Goal: Information Seeking & Learning: Understand process/instructions

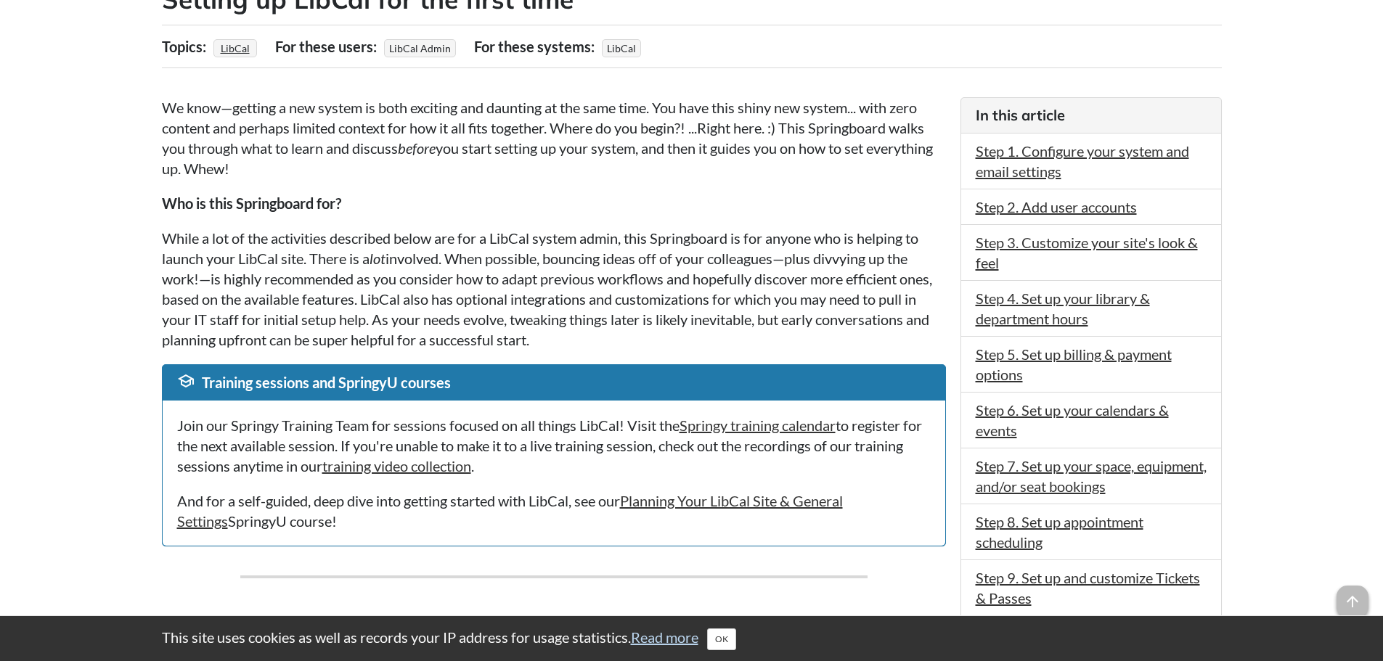
scroll to position [290, 0]
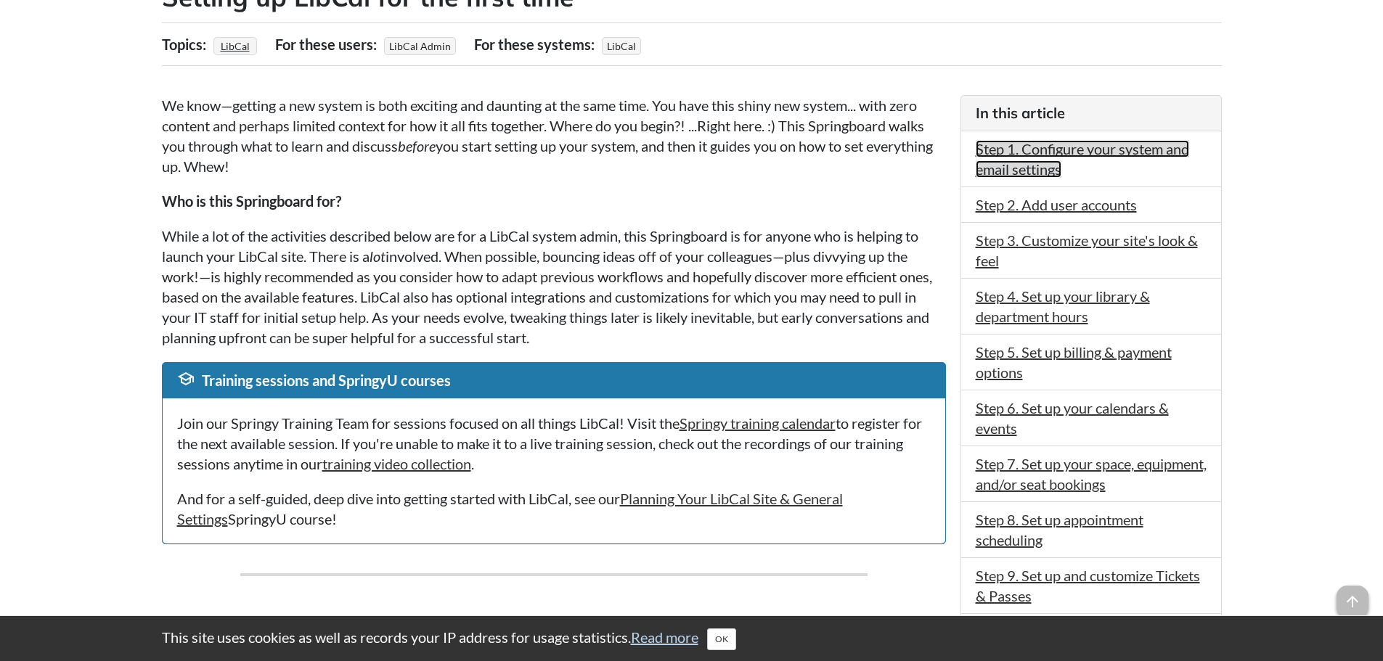
click at [1021, 172] on link "Step 1. Configure your system and email settings" at bounding box center [1082, 159] width 213 height 38
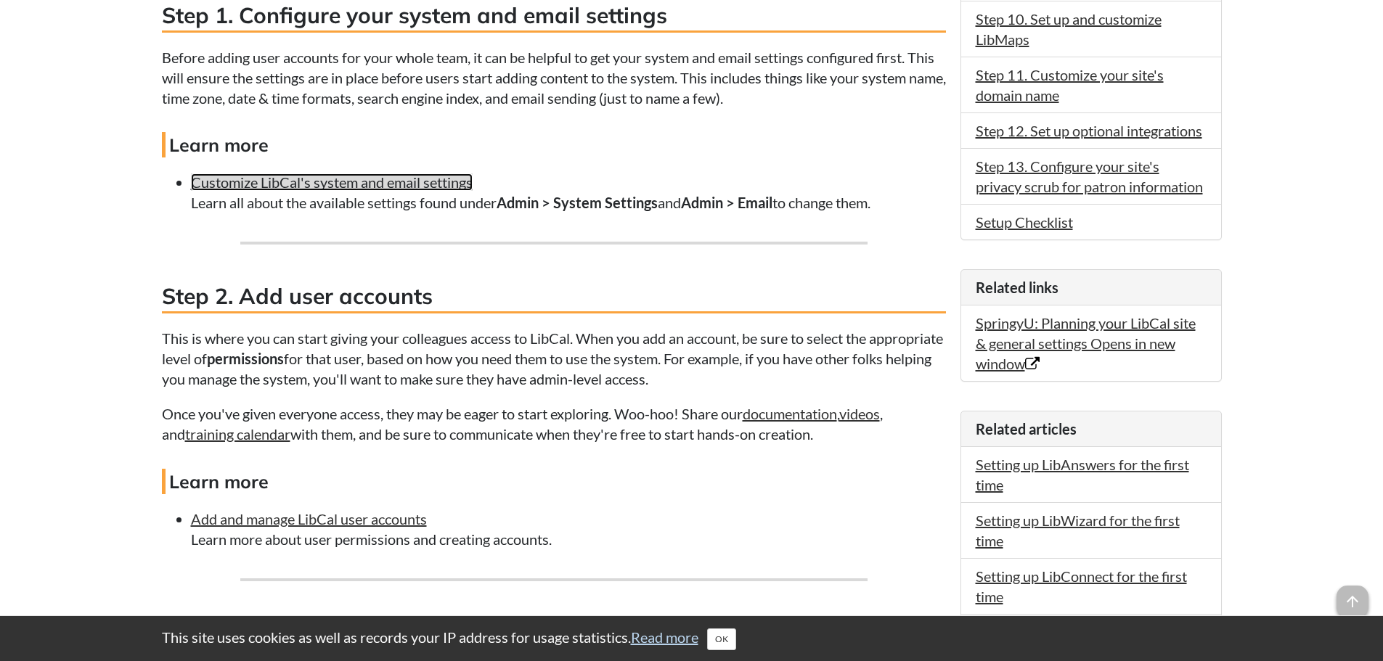
click at [438, 183] on link "Customize LibCal's system and email settings" at bounding box center [332, 182] width 282 height 17
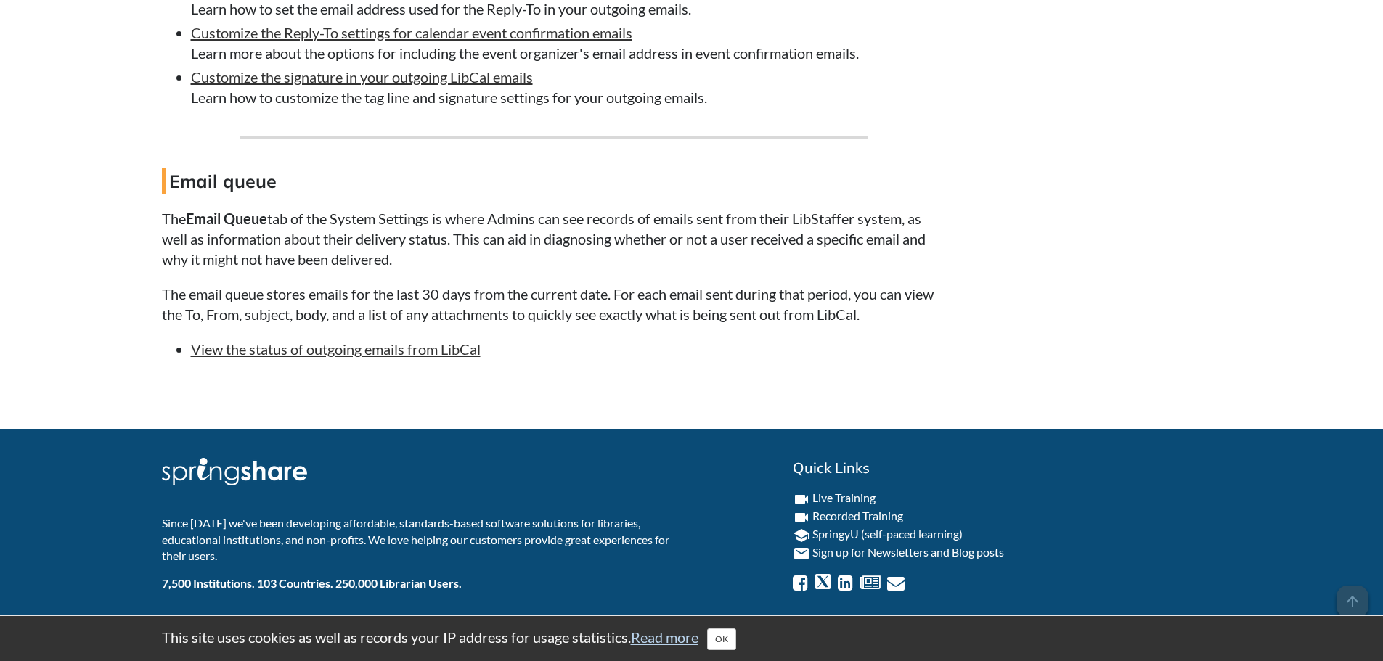
scroll to position [5462, 0]
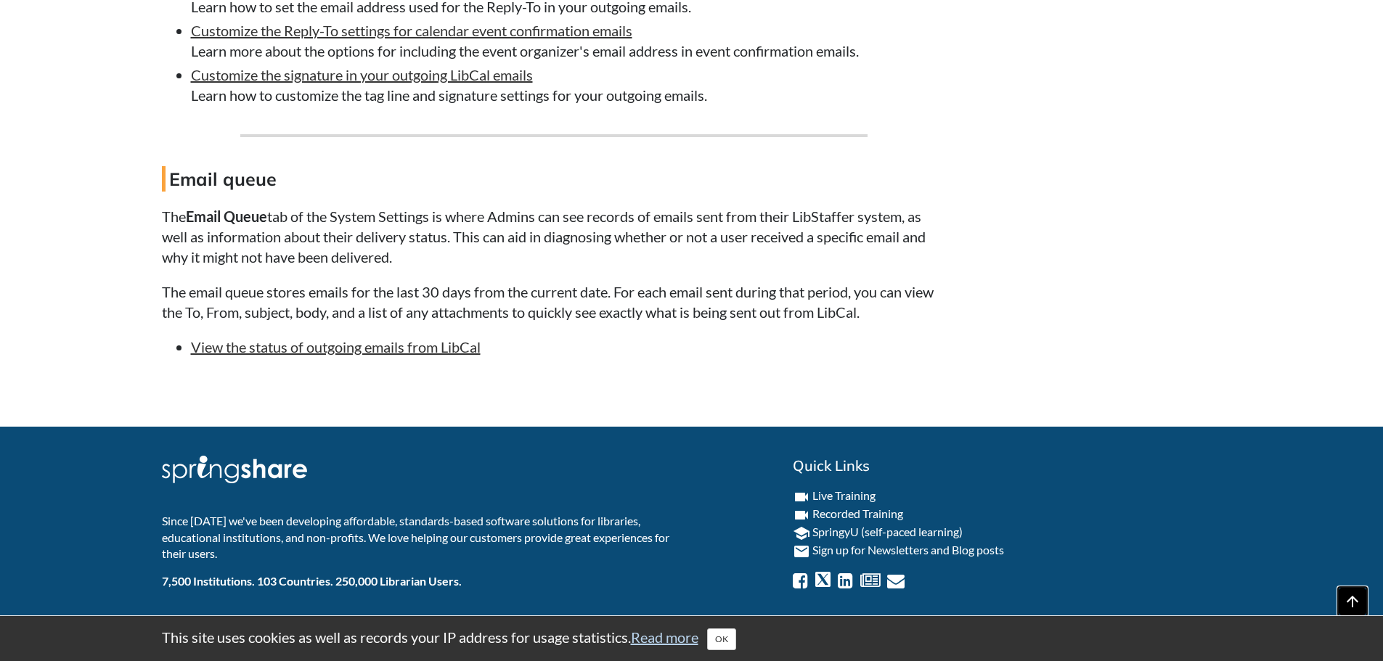
click at [1350, 597] on span "arrow_upward" at bounding box center [1353, 602] width 32 height 32
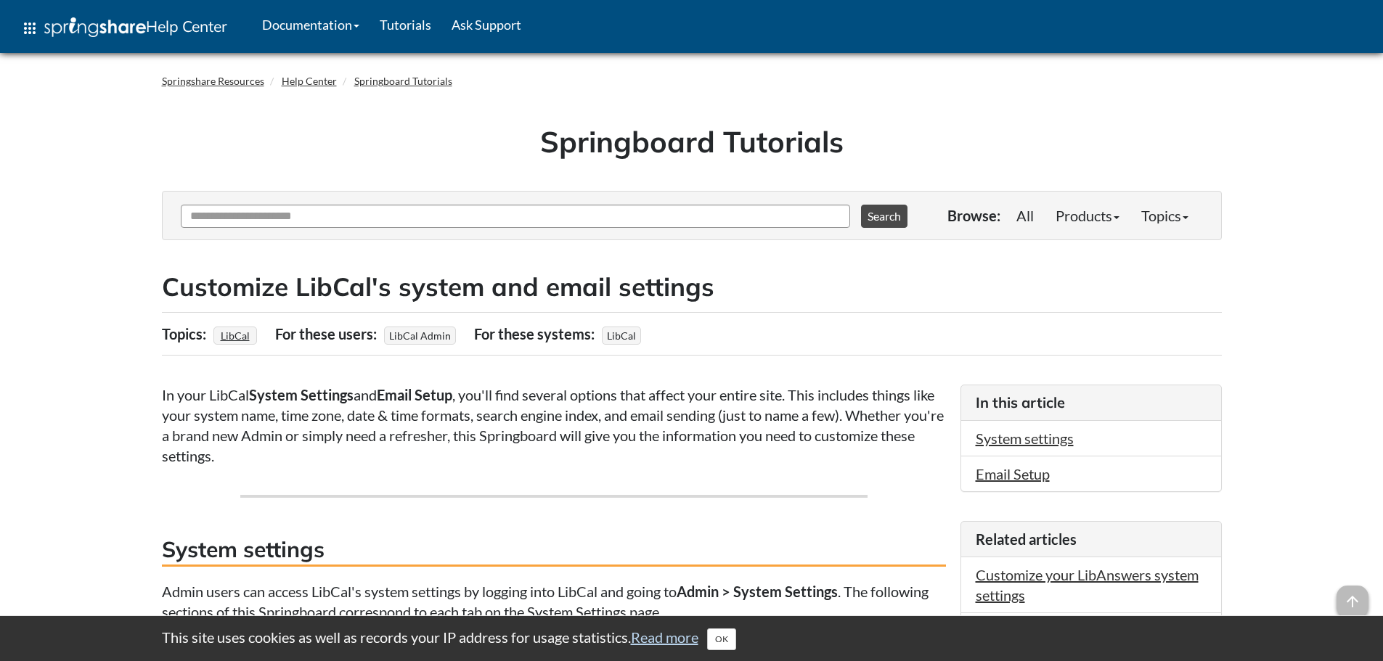
scroll to position [5462, 0]
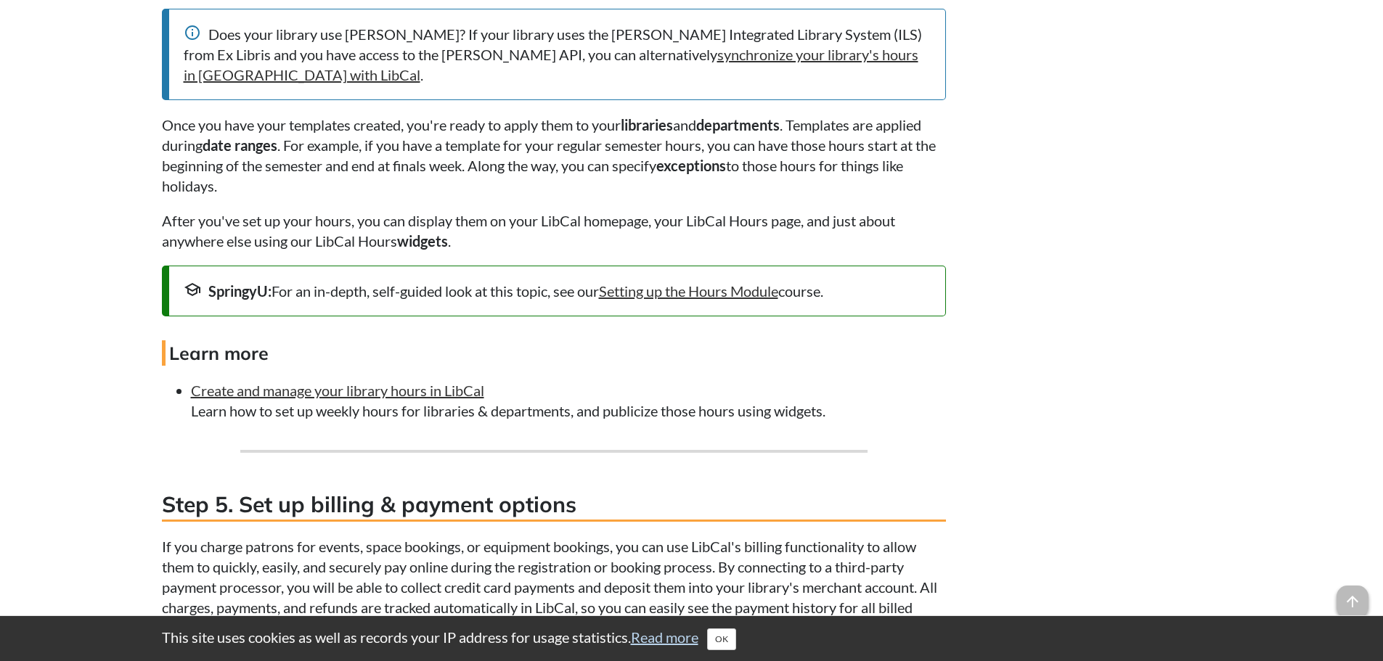
scroll to position [2323, 0]
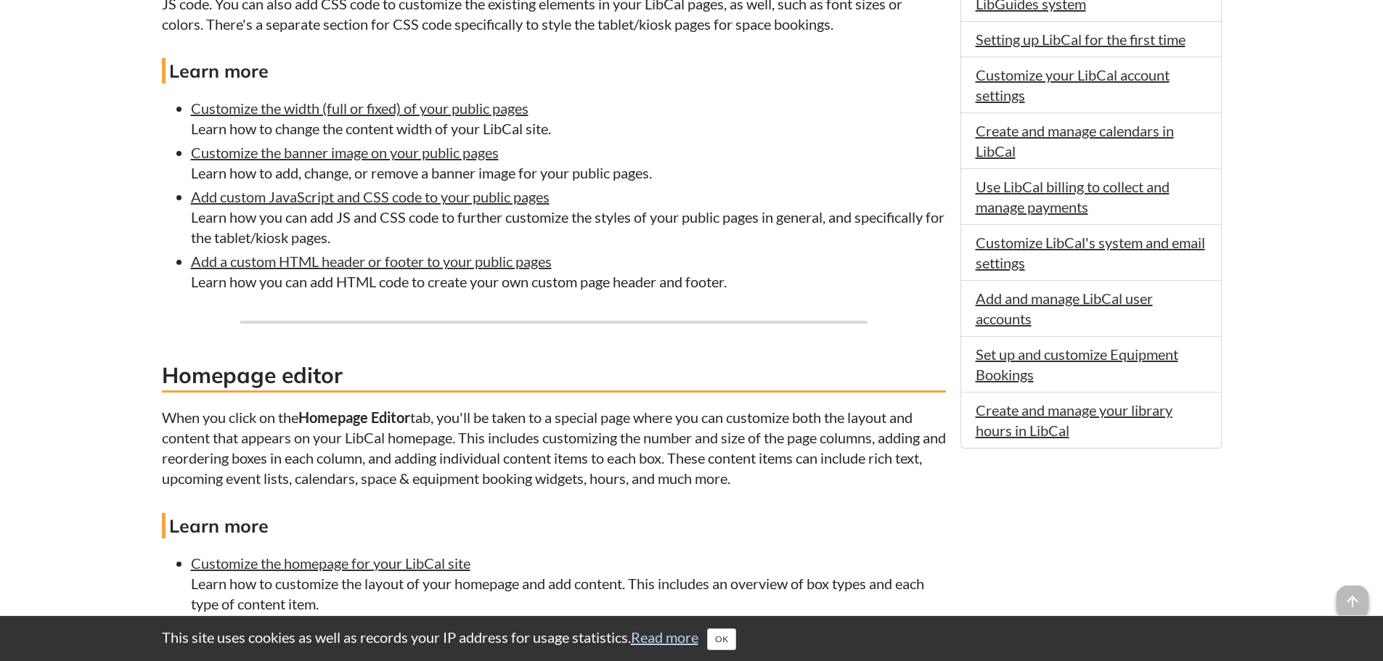
scroll to position [799, 0]
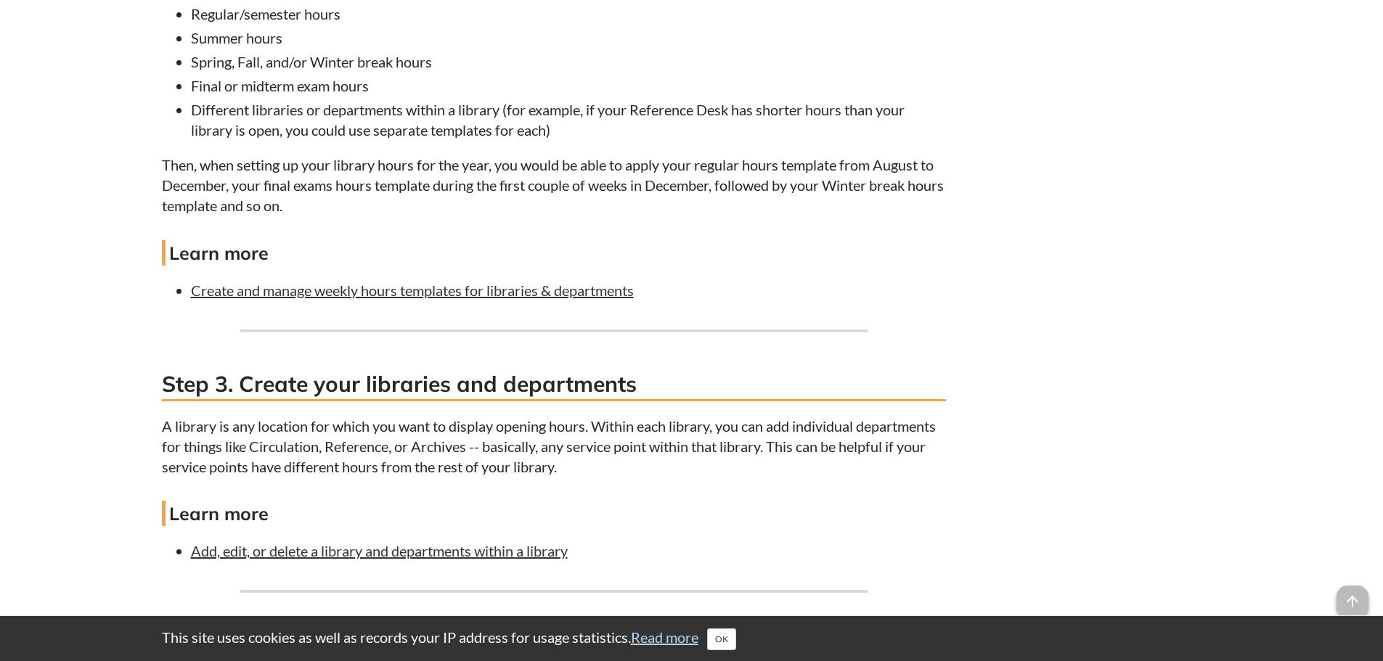
scroll to position [1815, 0]
